Goal: Information Seeking & Learning: Learn about a topic

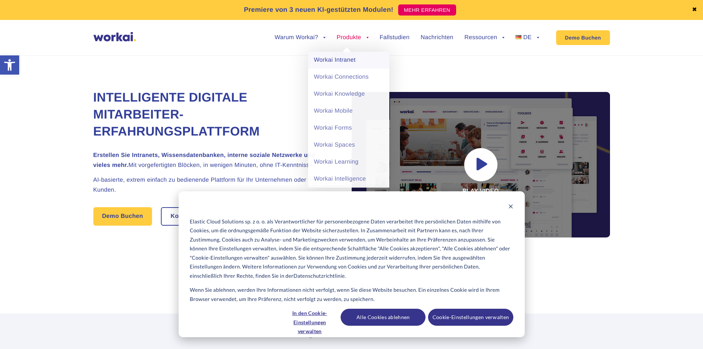
click at [361, 60] on link "Workai Intranet" at bounding box center [348, 60] width 81 height 17
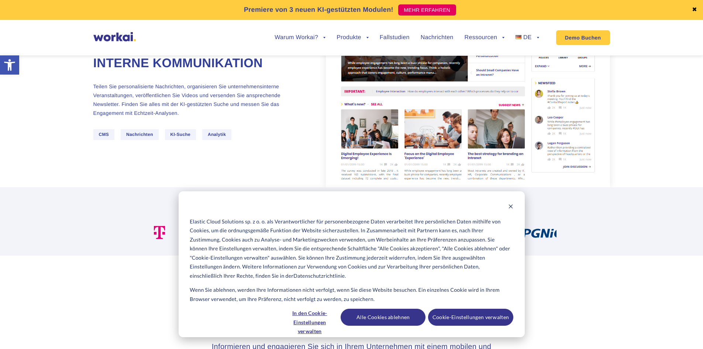
scroll to position [111, 0]
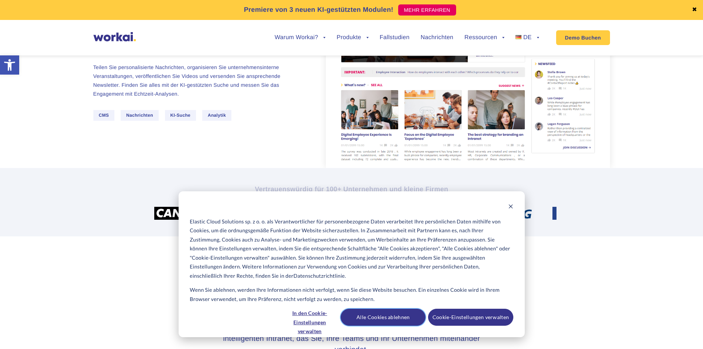
click at [380, 320] on button "Alle Cookies ablehnen" at bounding box center [383, 317] width 85 height 17
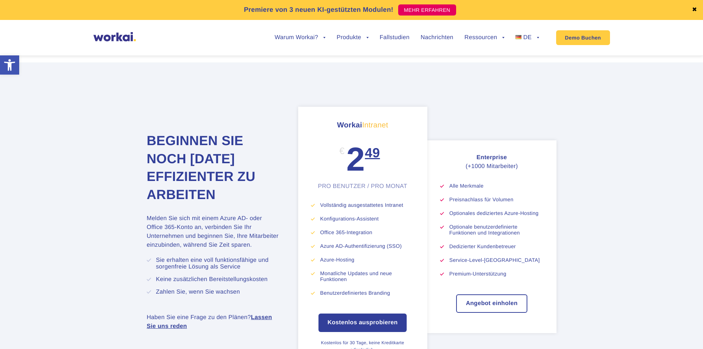
scroll to position [2695, 0]
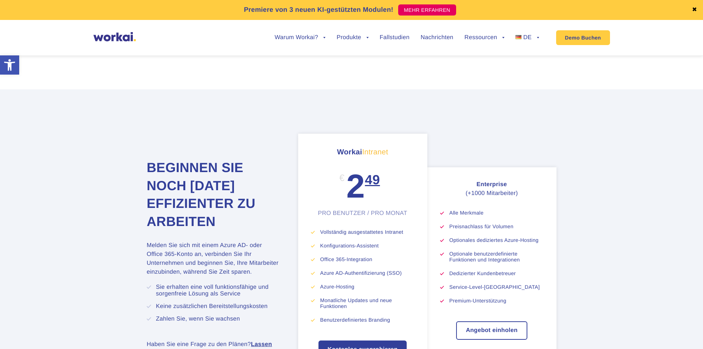
click at [613, 213] on section "Beginnen Sie noch heute effizienter zu arbeiten Melden Sie sich mit einem Azure…" at bounding box center [351, 263] width 703 height 348
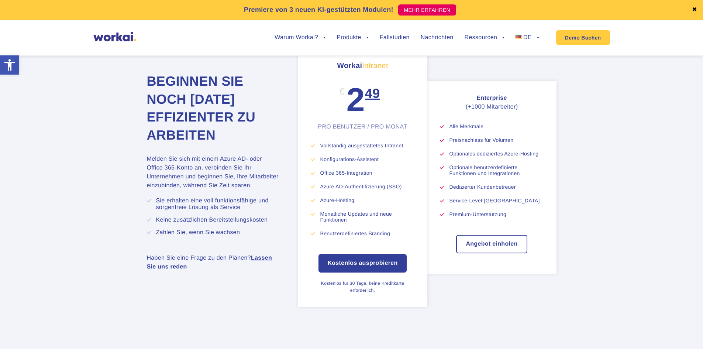
scroll to position [2768, 0]
